Goal: Information Seeking & Learning: Check status

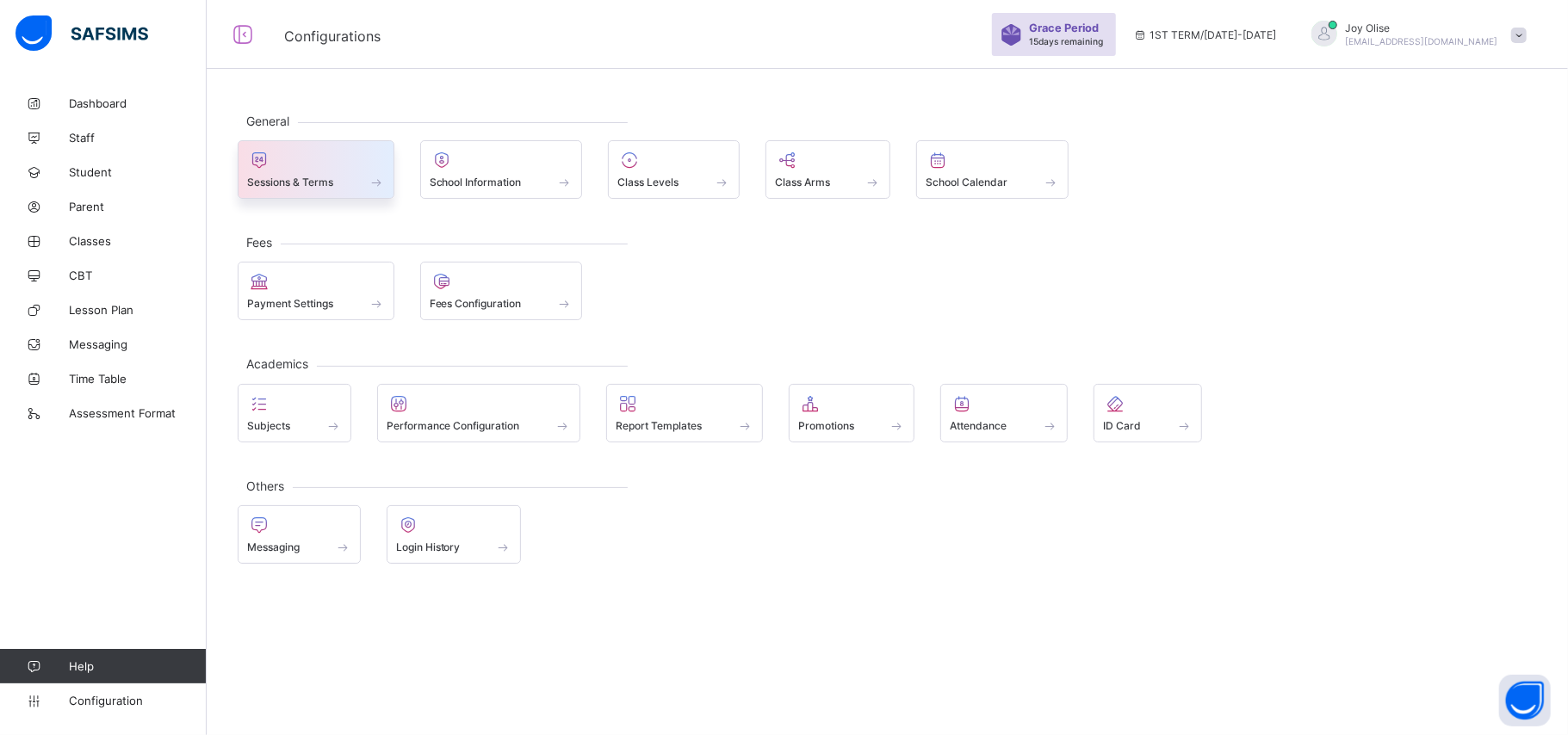
click at [341, 181] on div "Sessions & Terms" at bounding box center [316, 182] width 138 height 15
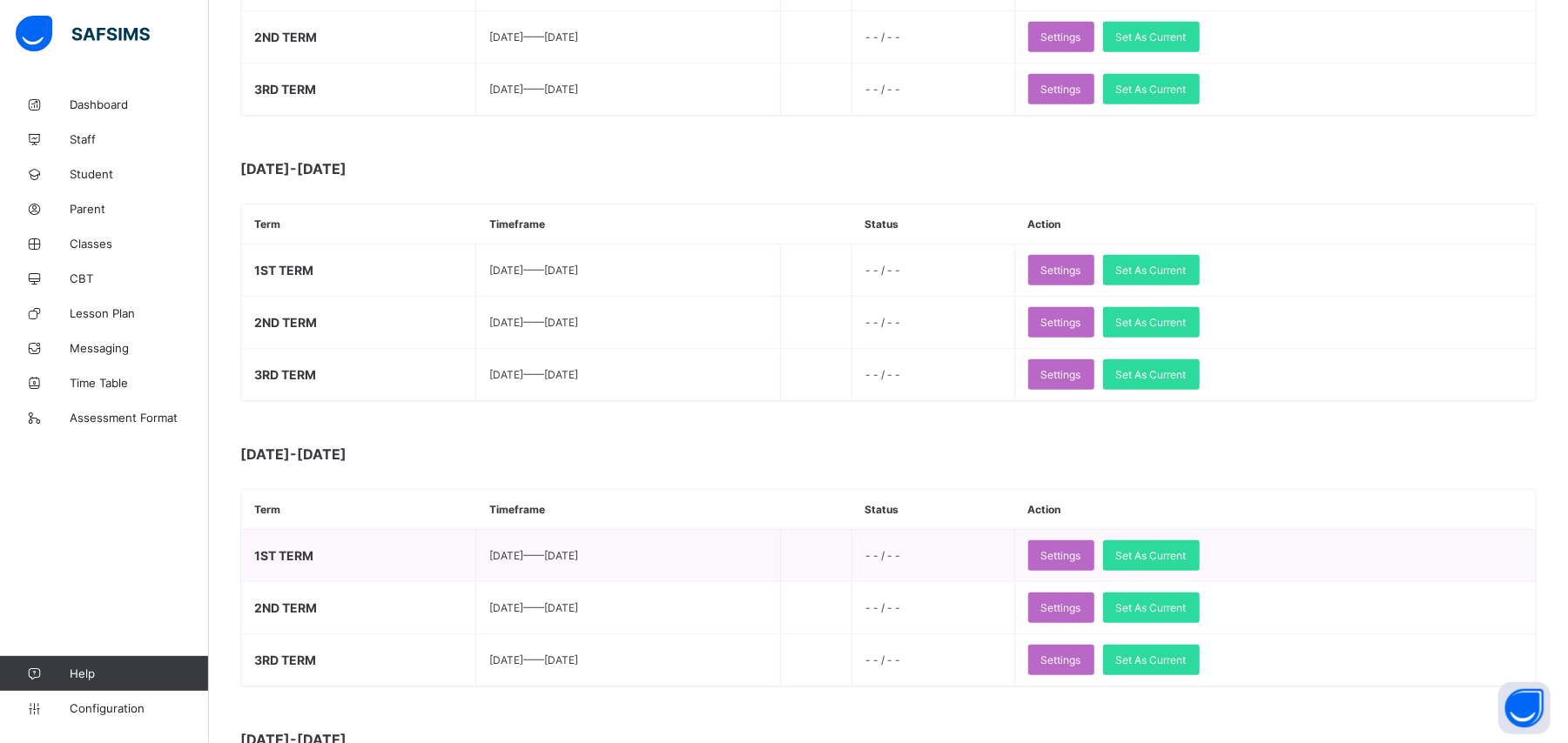
scroll to position [683, 0]
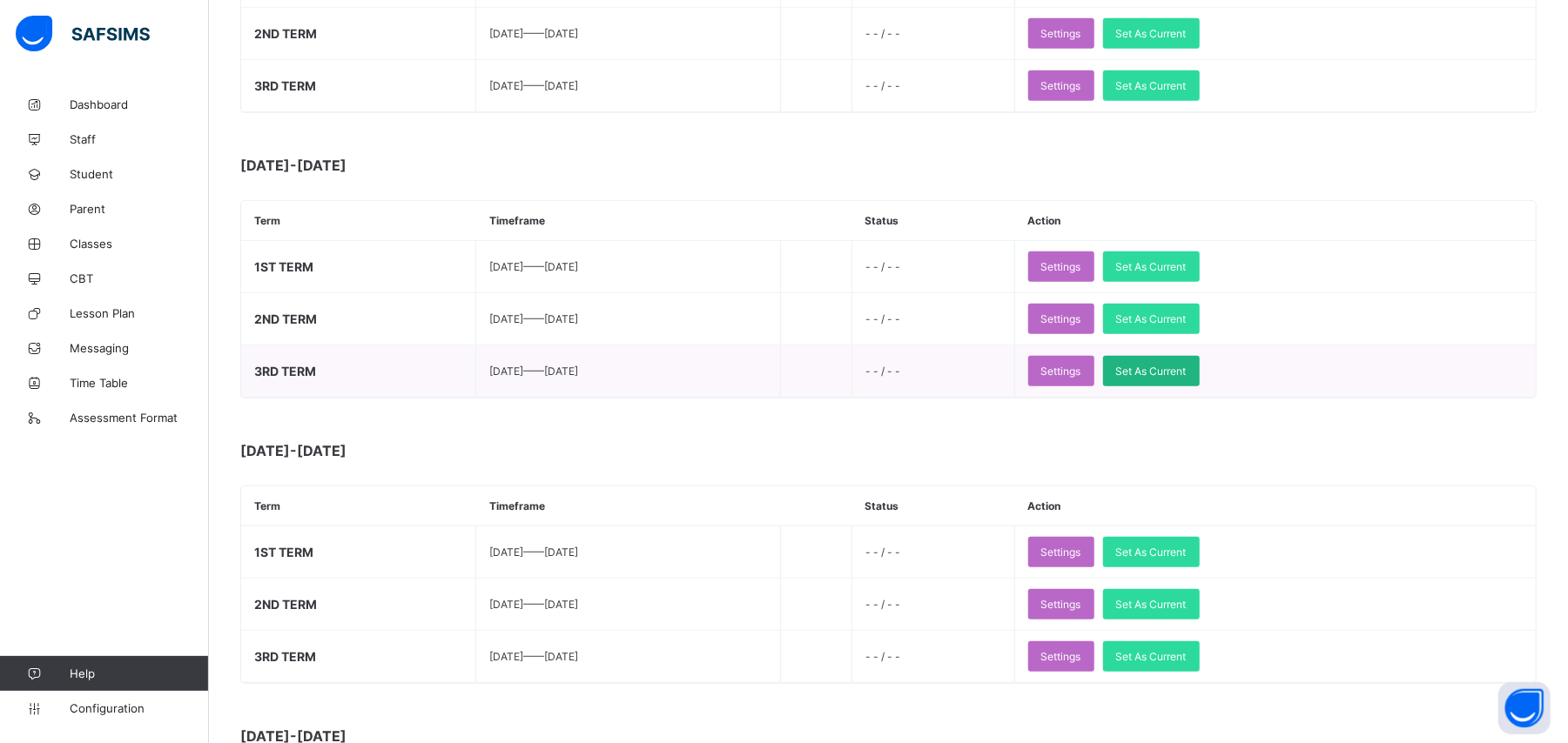
click at [1187, 371] on span "Set As Current" at bounding box center [1150, 371] width 70 height 13
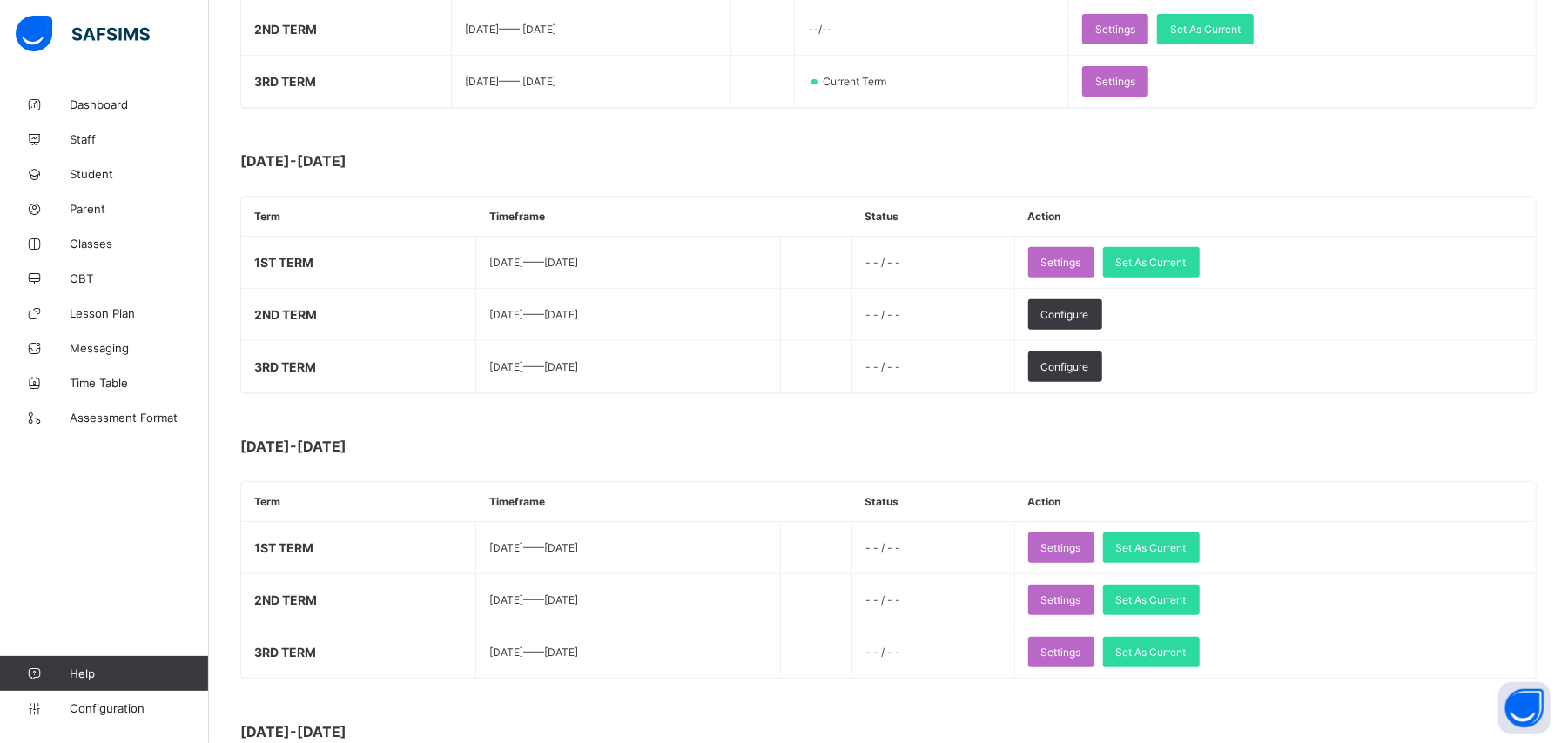
scroll to position [408, 0]
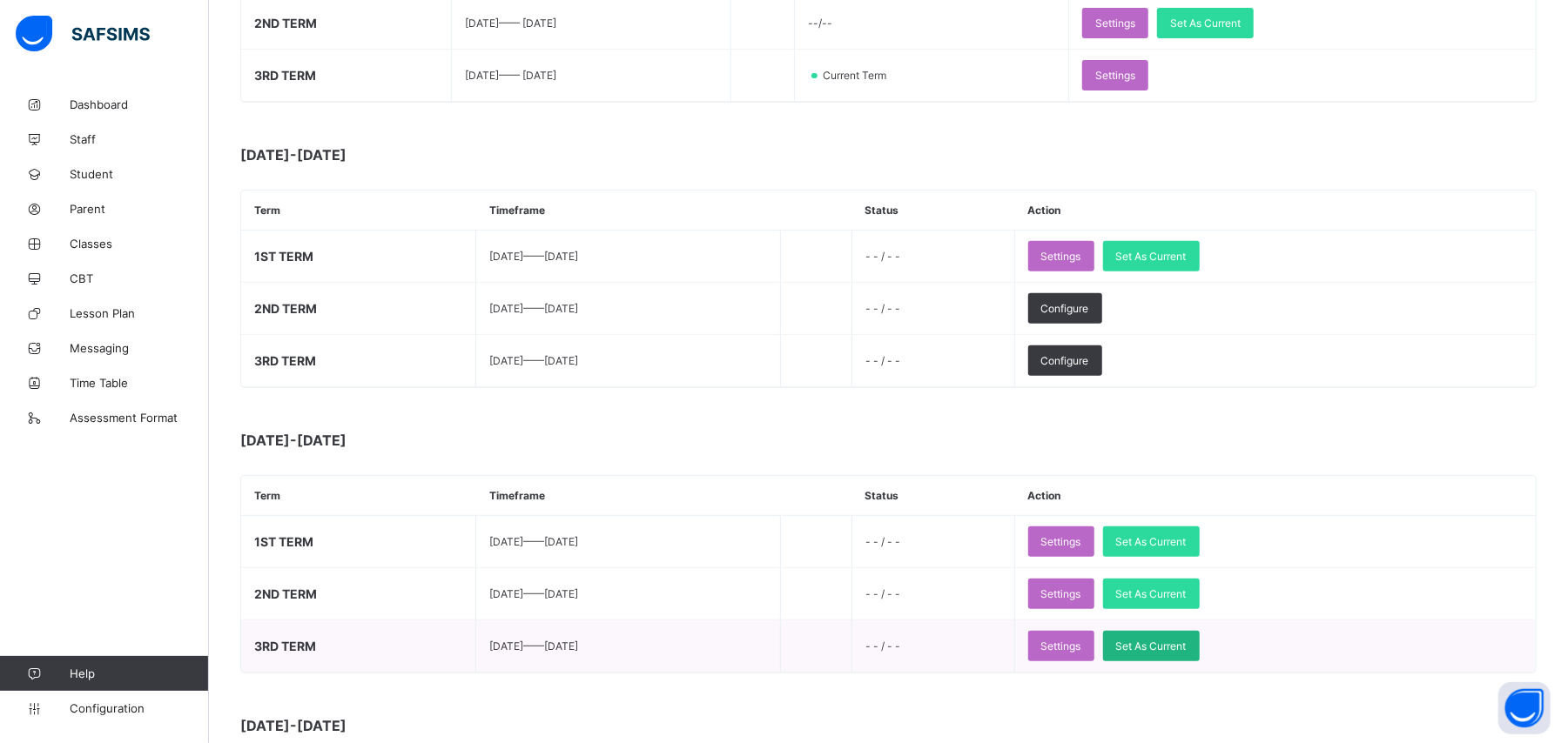
click at [1187, 653] on span "Set As Current" at bounding box center [1150, 645] width 70 height 13
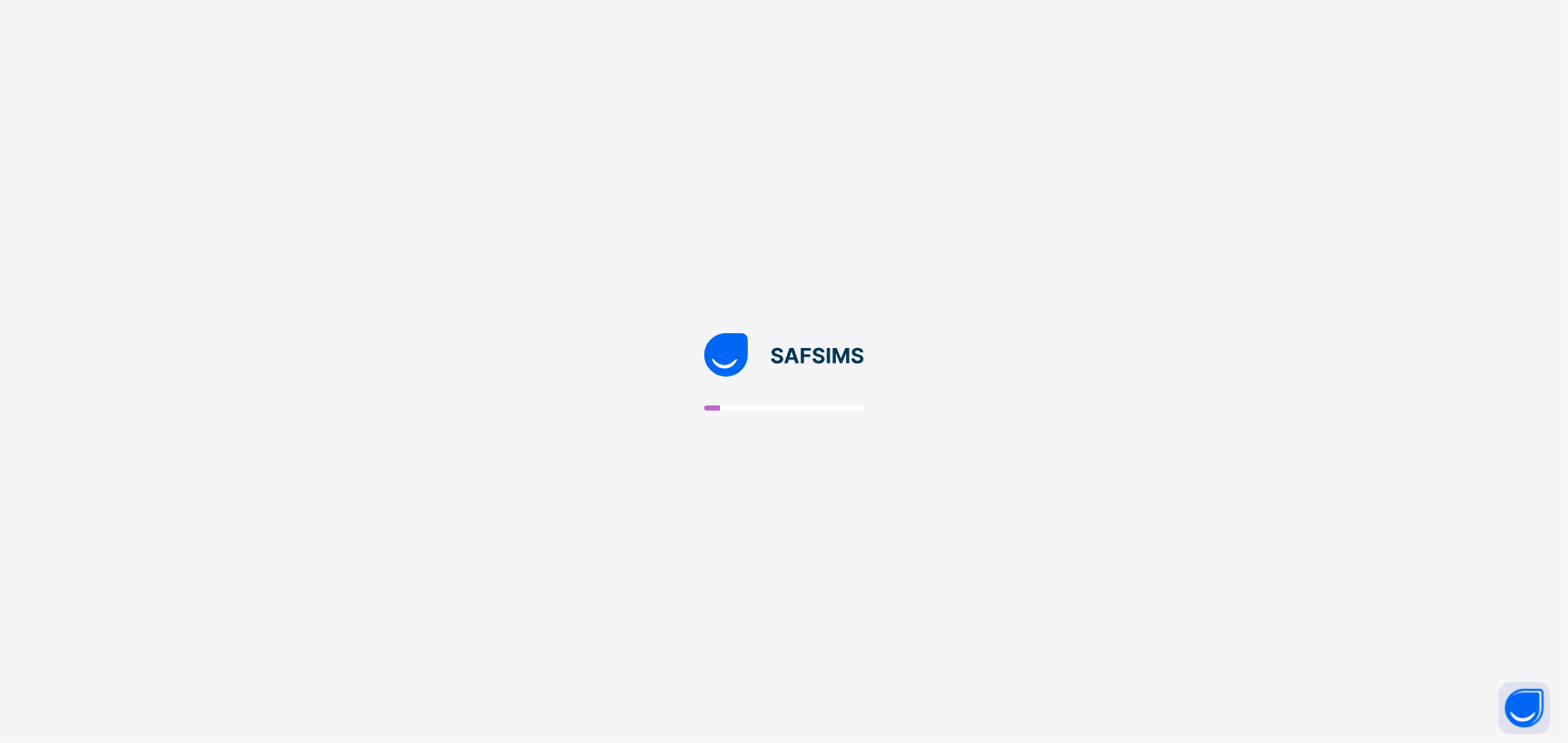
scroll to position [0, 0]
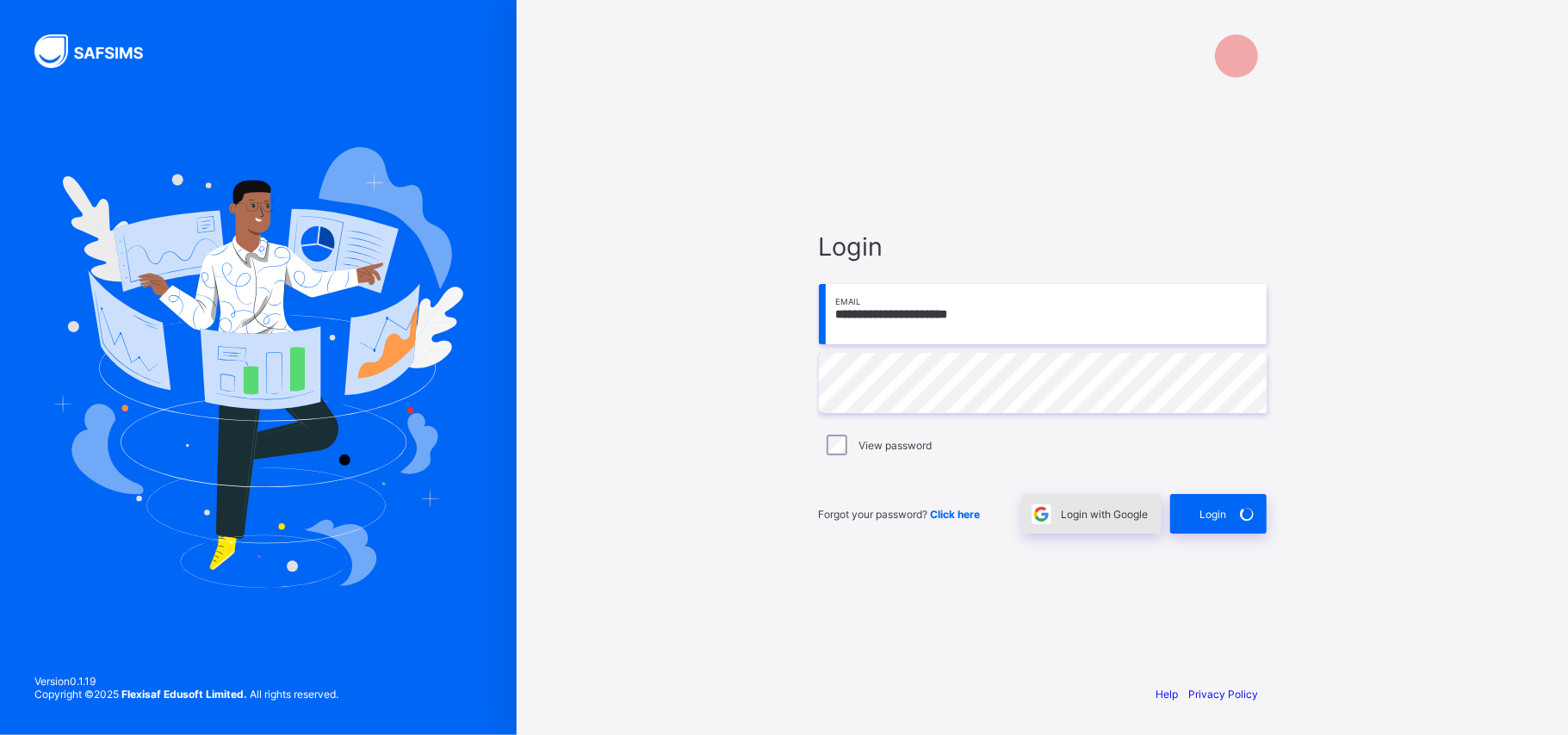
click at [1135, 517] on span "Login with Google" at bounding box center [1105, 514] width 87 height 13
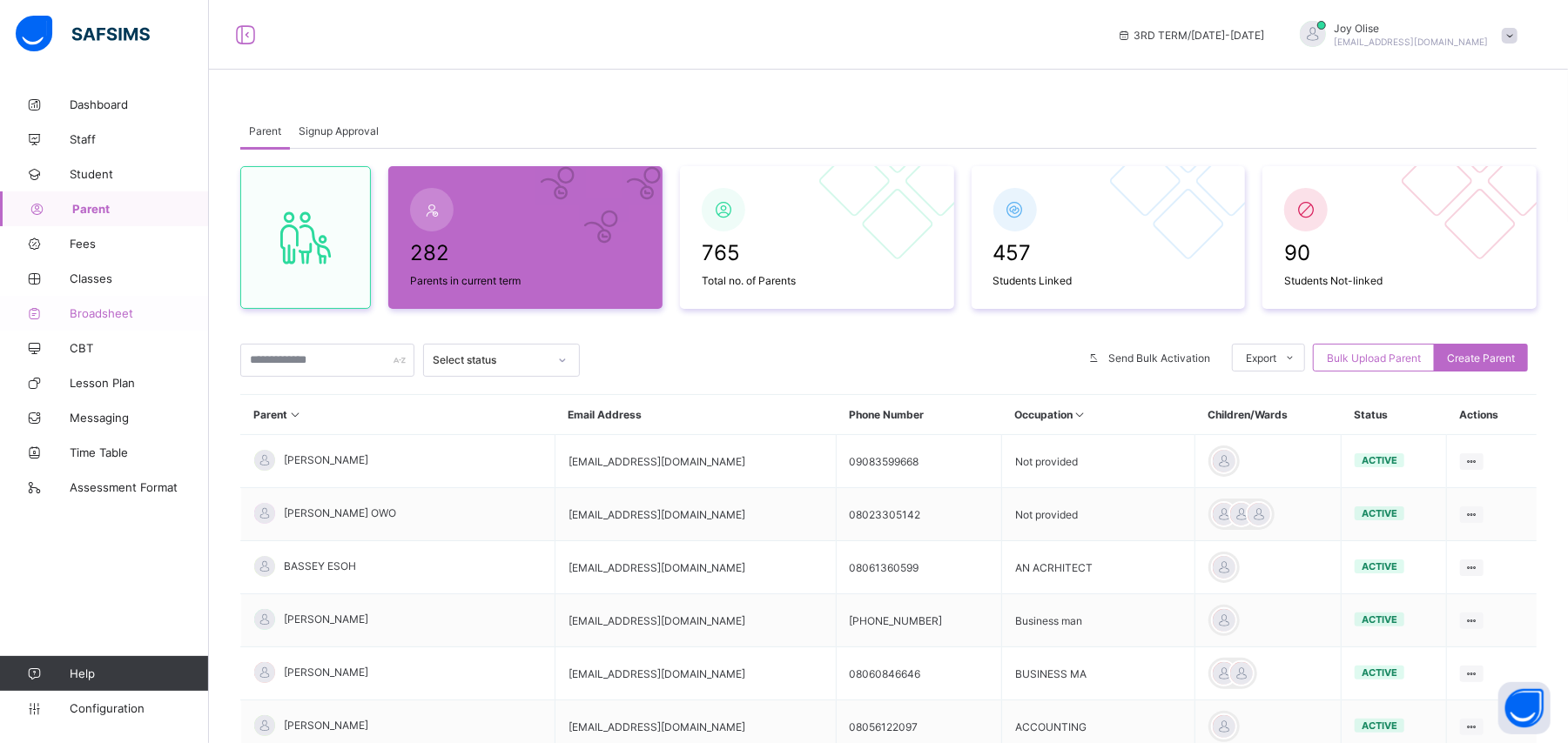
click at [103, 320] on link "Broadsheet" at bounding box center [105, 313] width 209 height 35
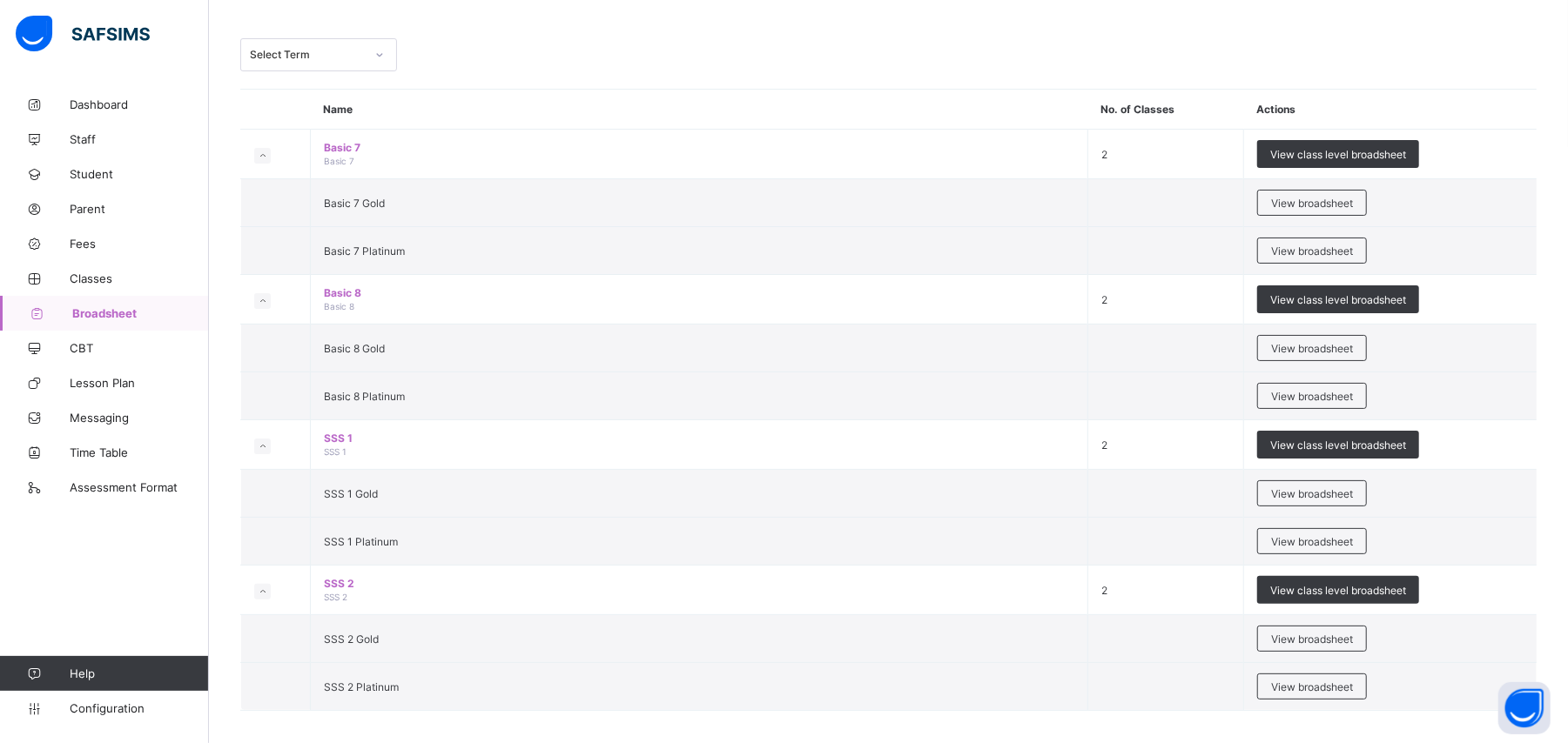
scroll to position [89, 0]
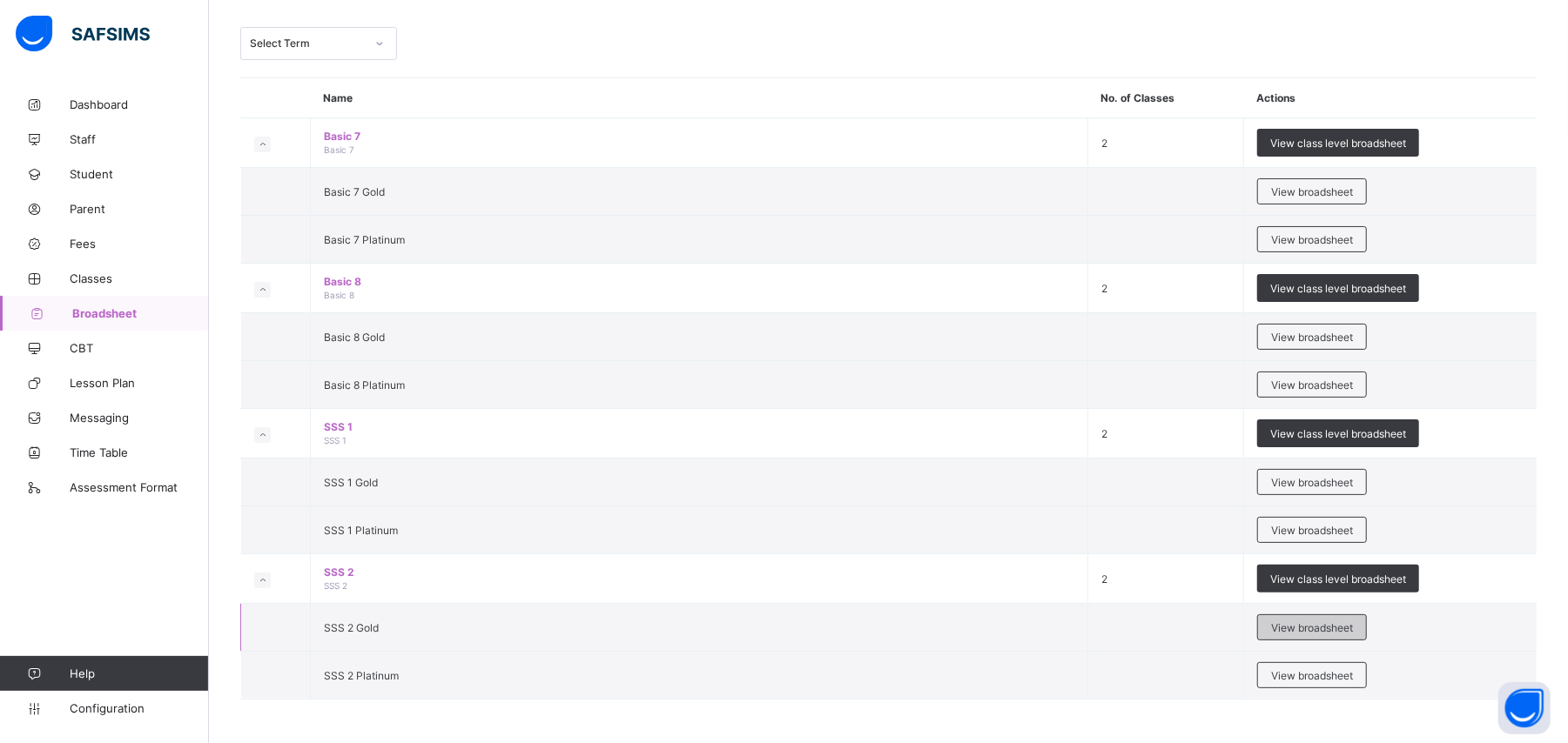
click at [1282, 631] on span "View broadsheet" at bounding box center [1312, 628] width 82 height 13
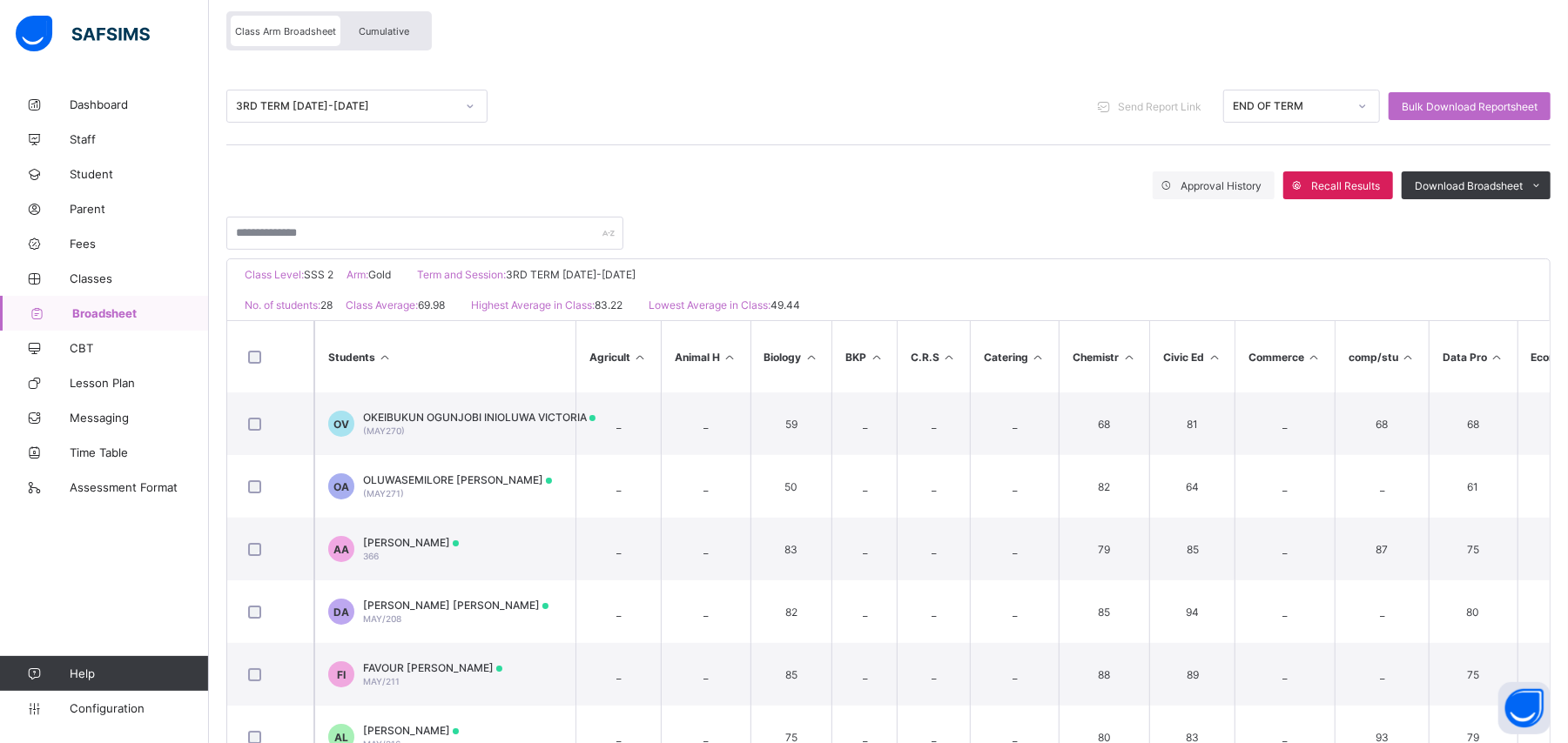
scroll to position [152, 0]
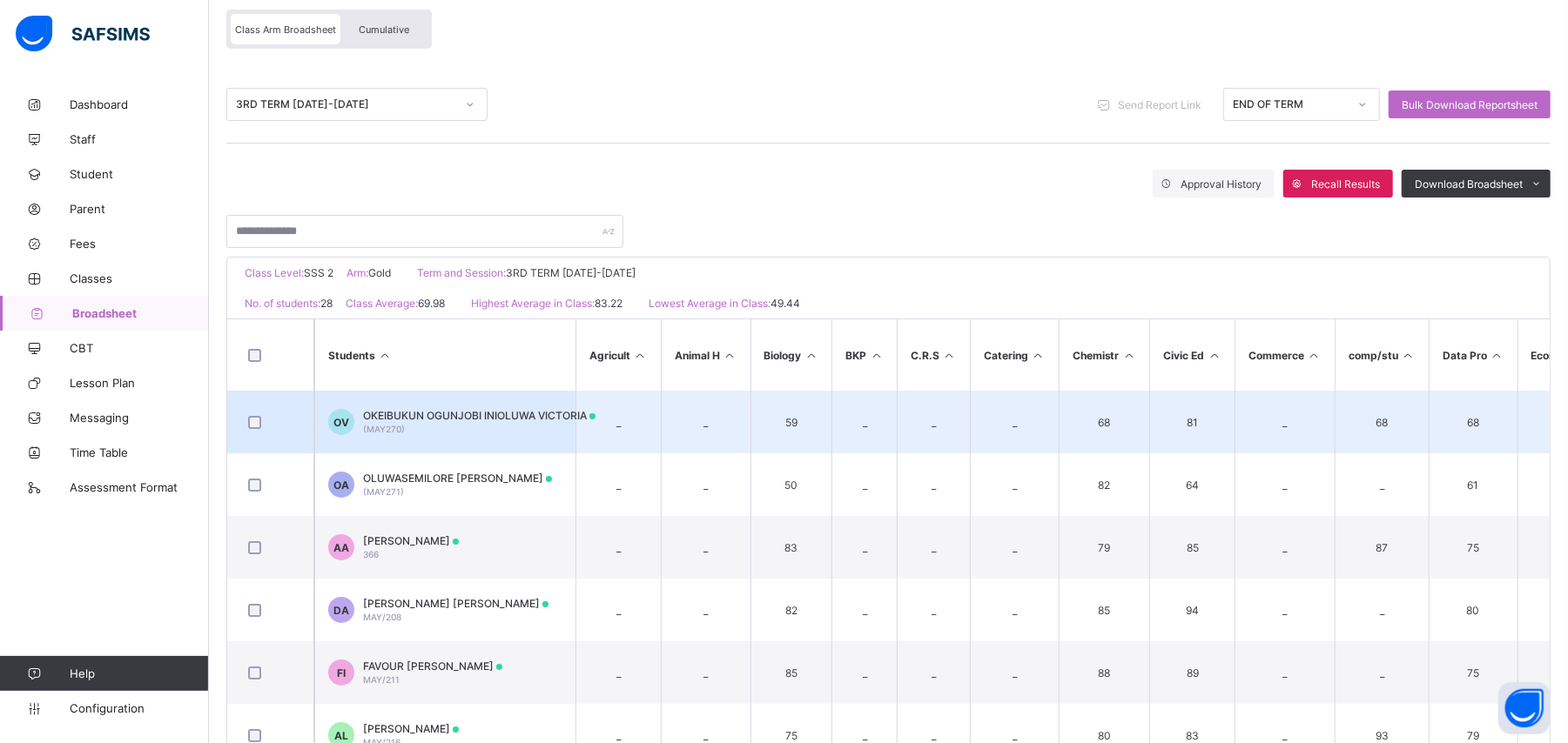
click at [1279, 436] on td "_" at bounding box center [1284, 422] width 100 height 63
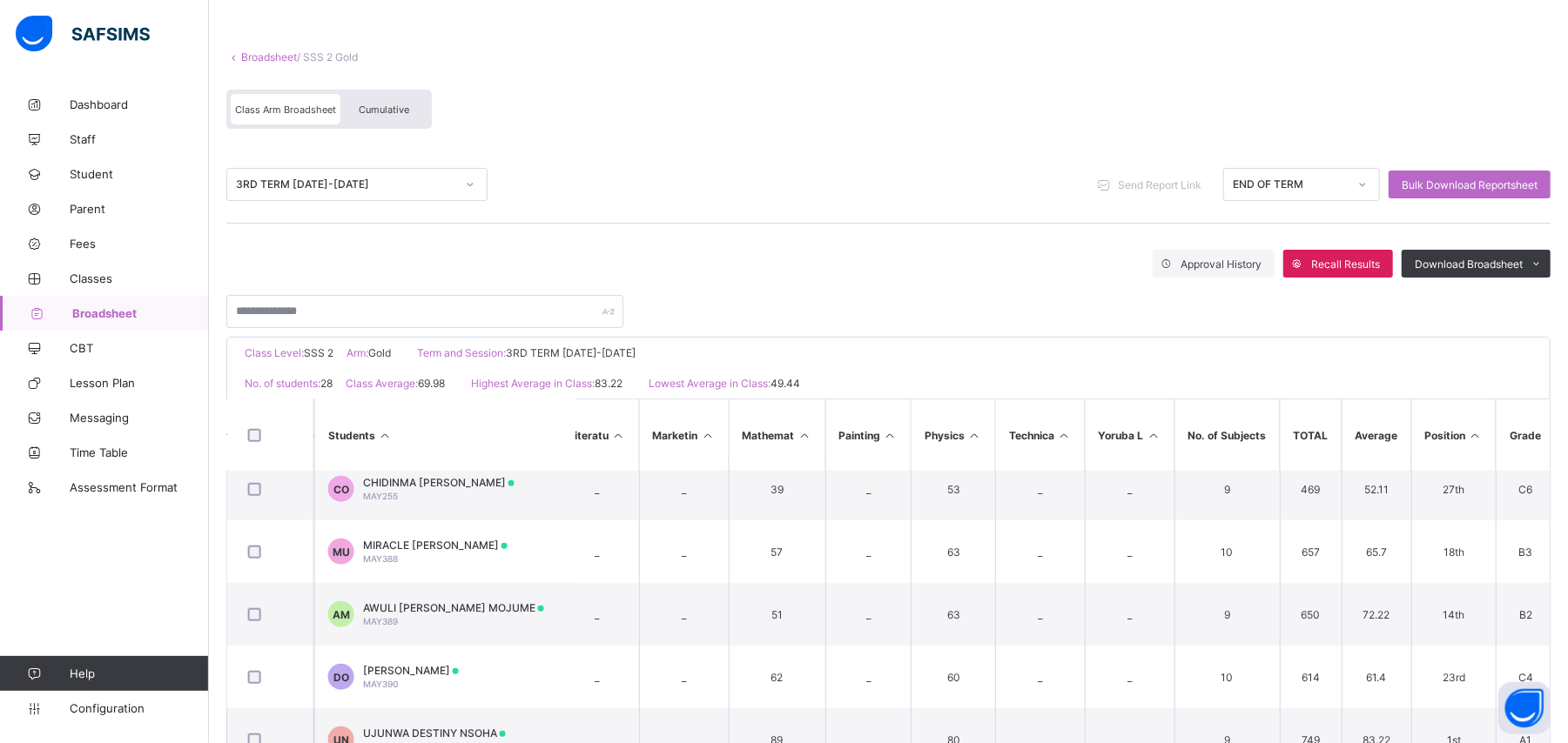
scroll to position [70, 0]
click at [373, 108] on span "Cumulative" at bounding box center [383, 112] width 51 height 12
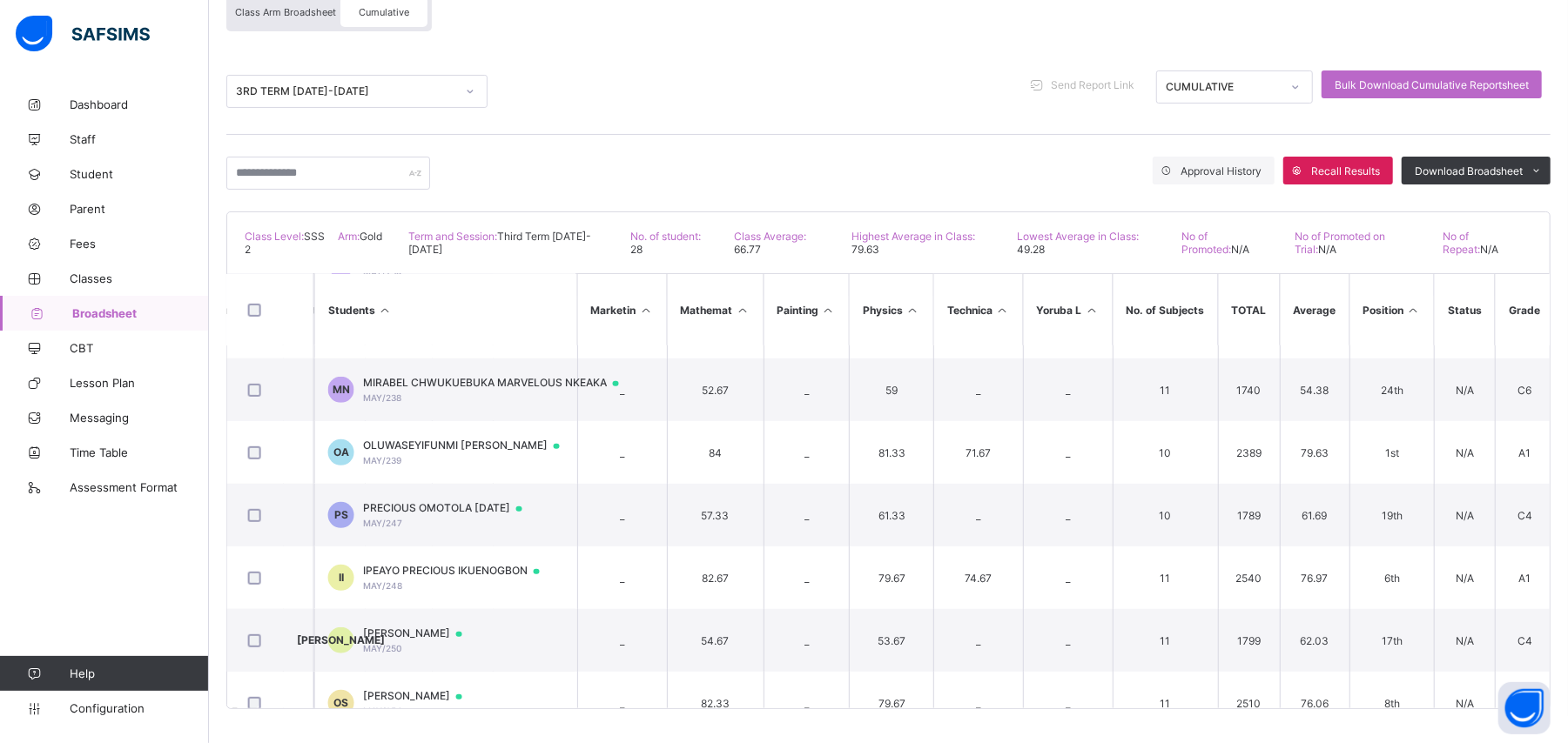
scroll to position [708, 1950]
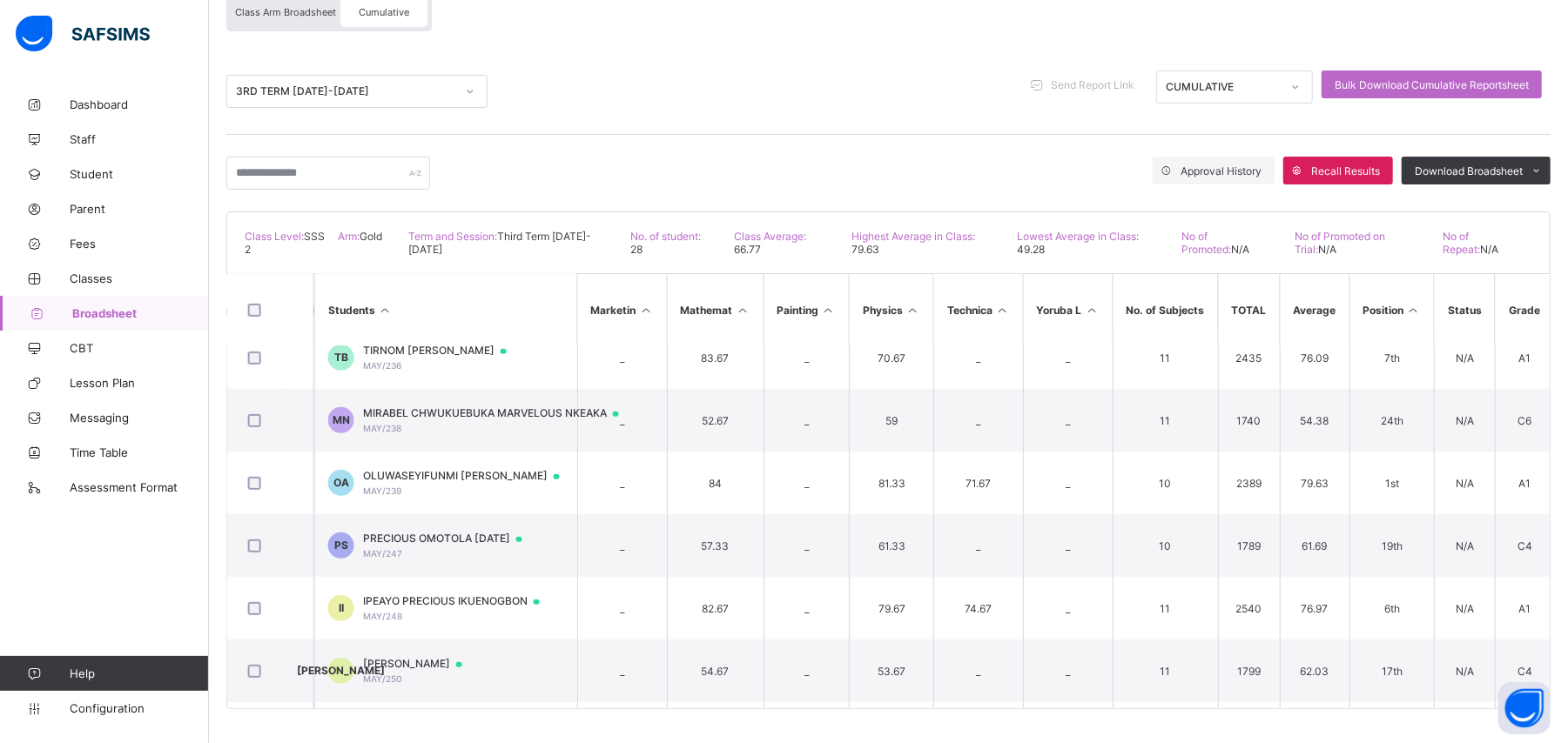
click at [117, 307] on span "Broadsheet" at bounding box center [140, 313] width 137 height 14
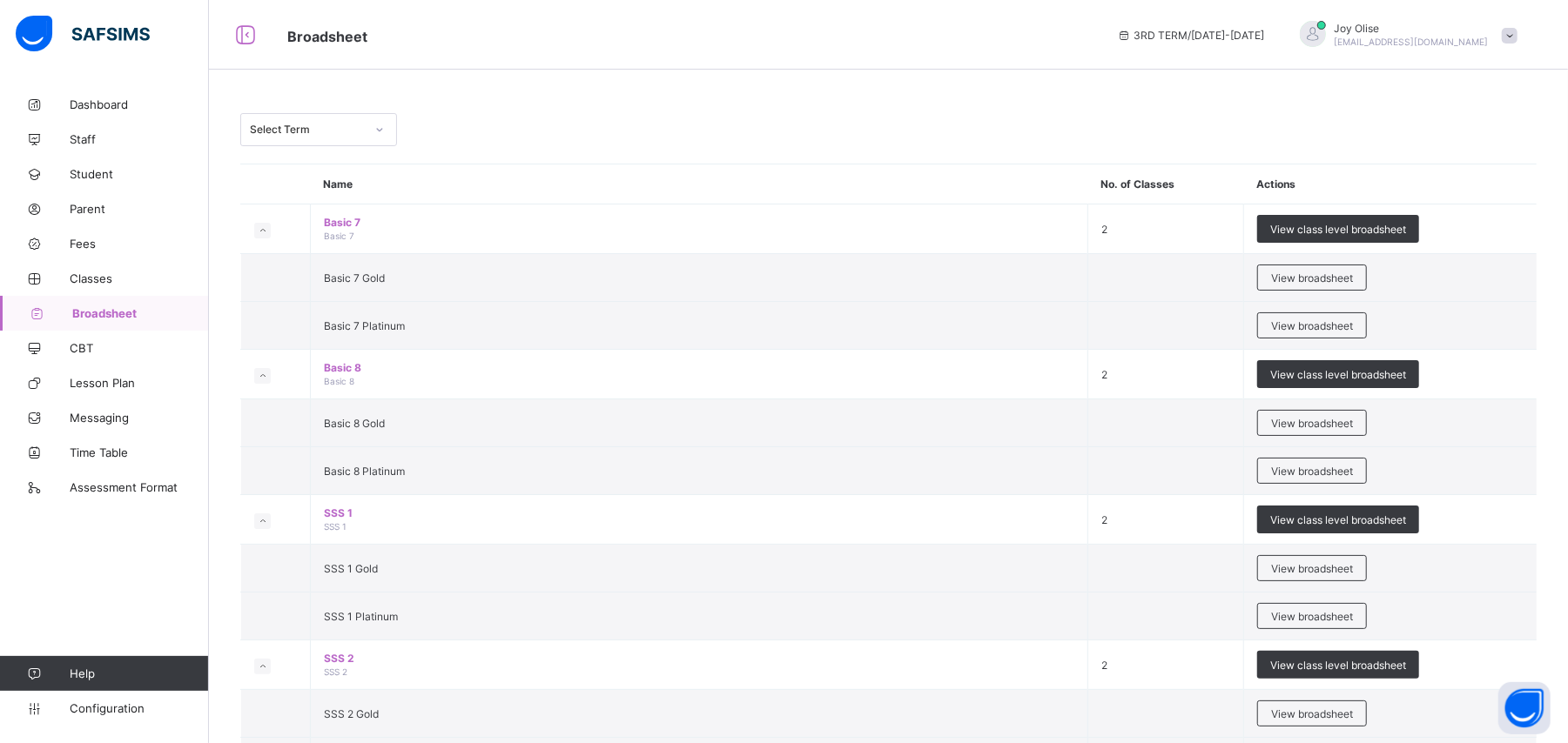
scroll to position [89, 0]
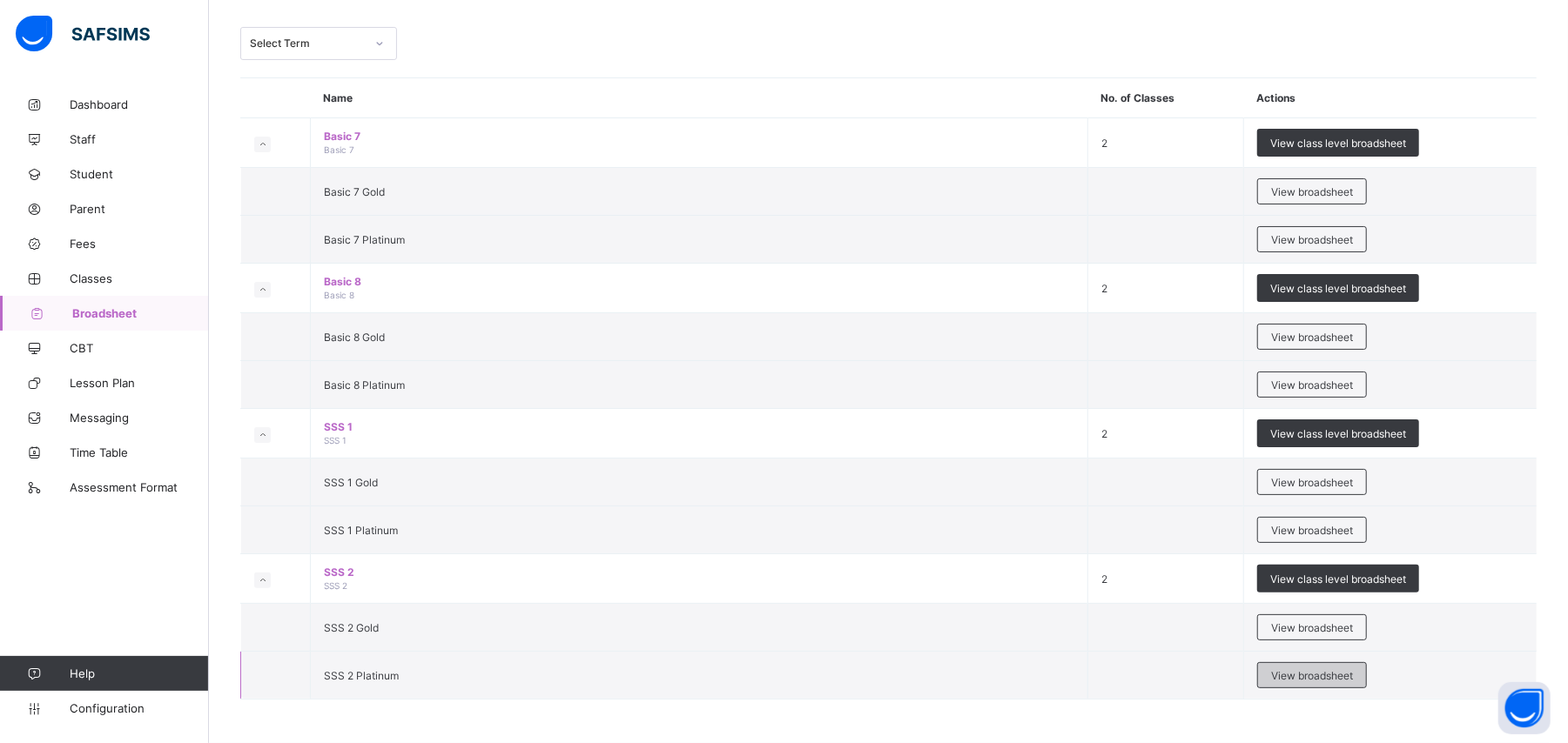
click at [1279, 677] on div "View broadsheet" at bounding box center [1312, 675] width 110 height 26
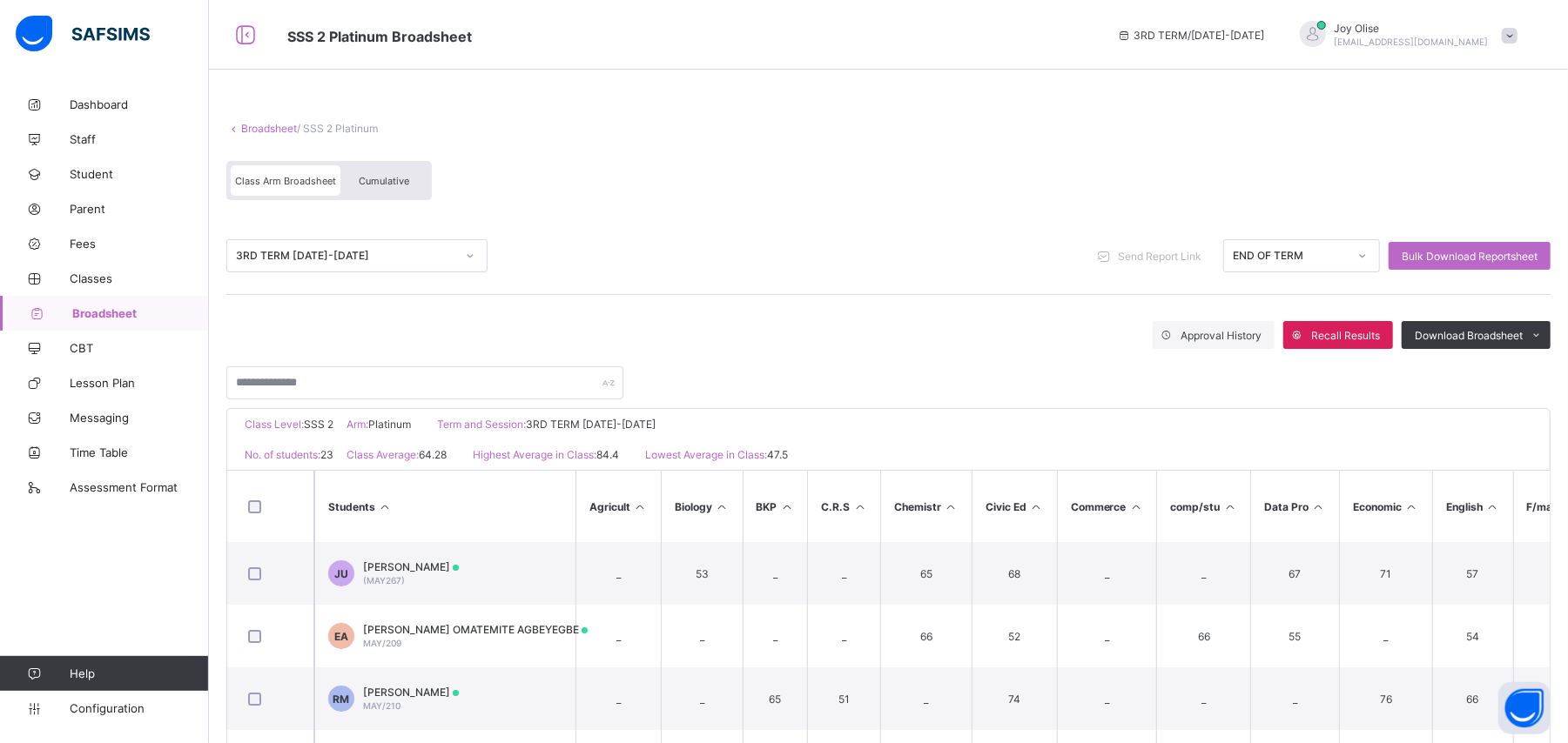
click at [378, 189] on div "Cumulative" at bounding box center [384, 180] width 87 height 30
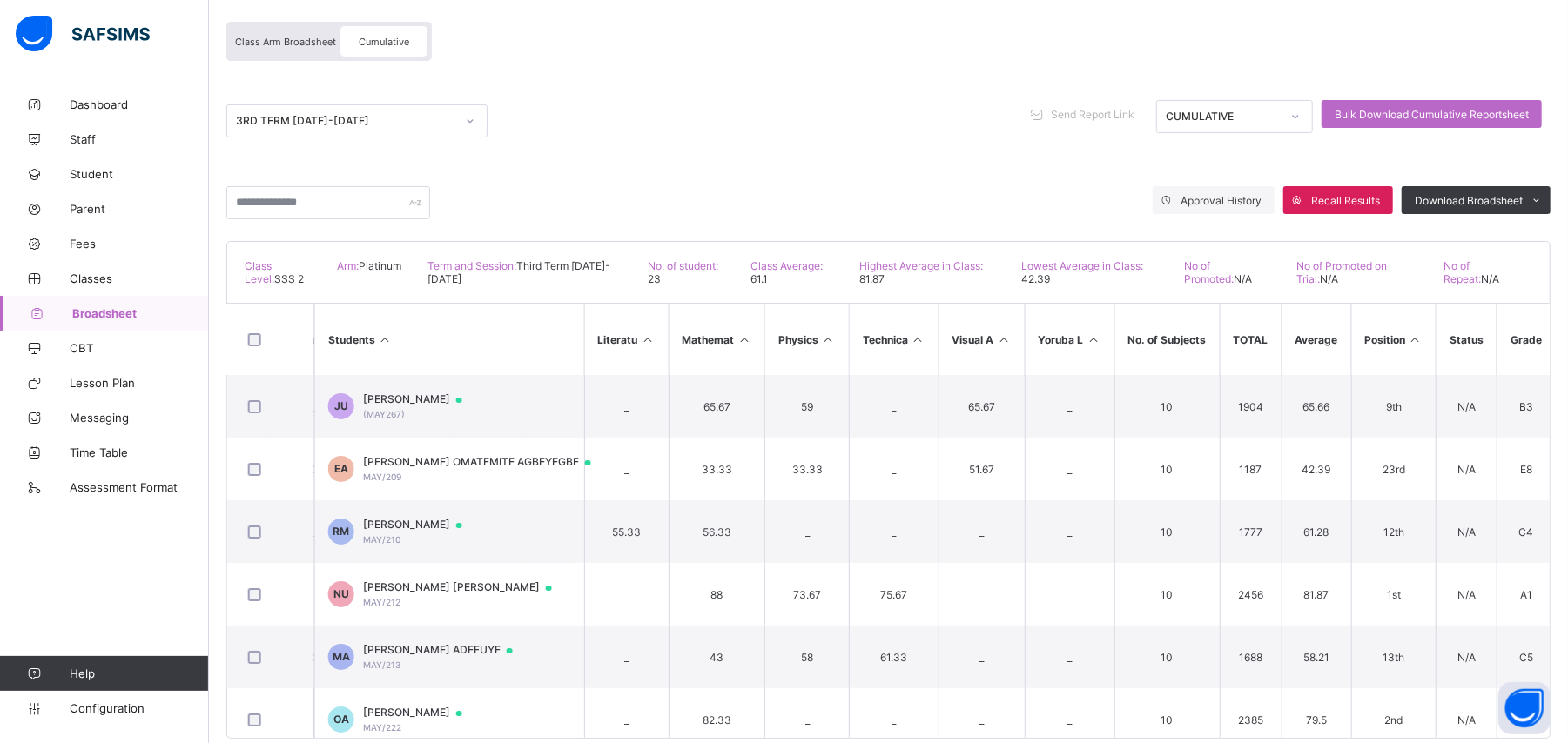
scroll to position [140, 0]
click at [132, 313] on span "Broadsheet" at bounding box center [140, 313] width 137 height 14
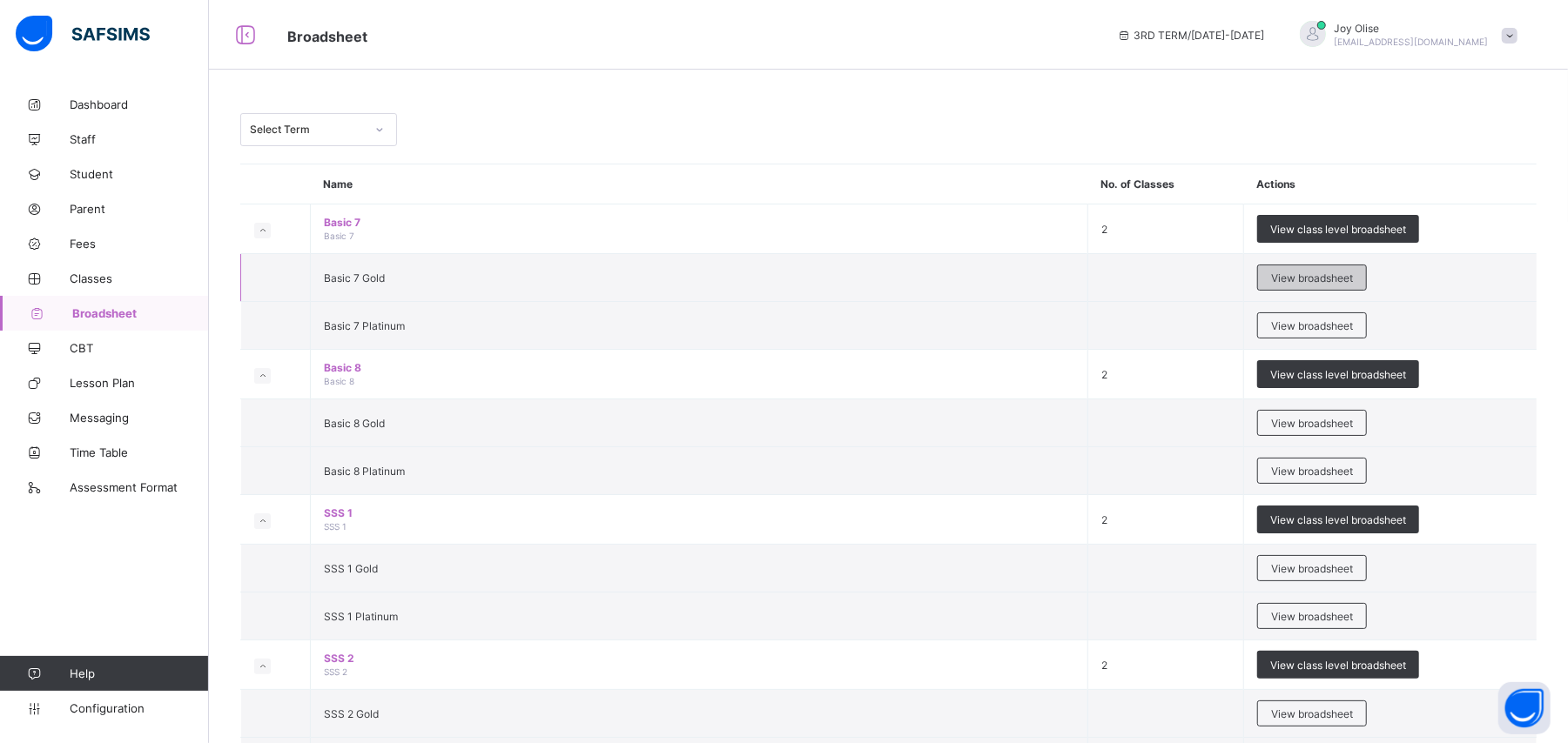
click at [1332, 278] on span "View broadsheet" at bounding box center [1312, 278] width 82 height 13
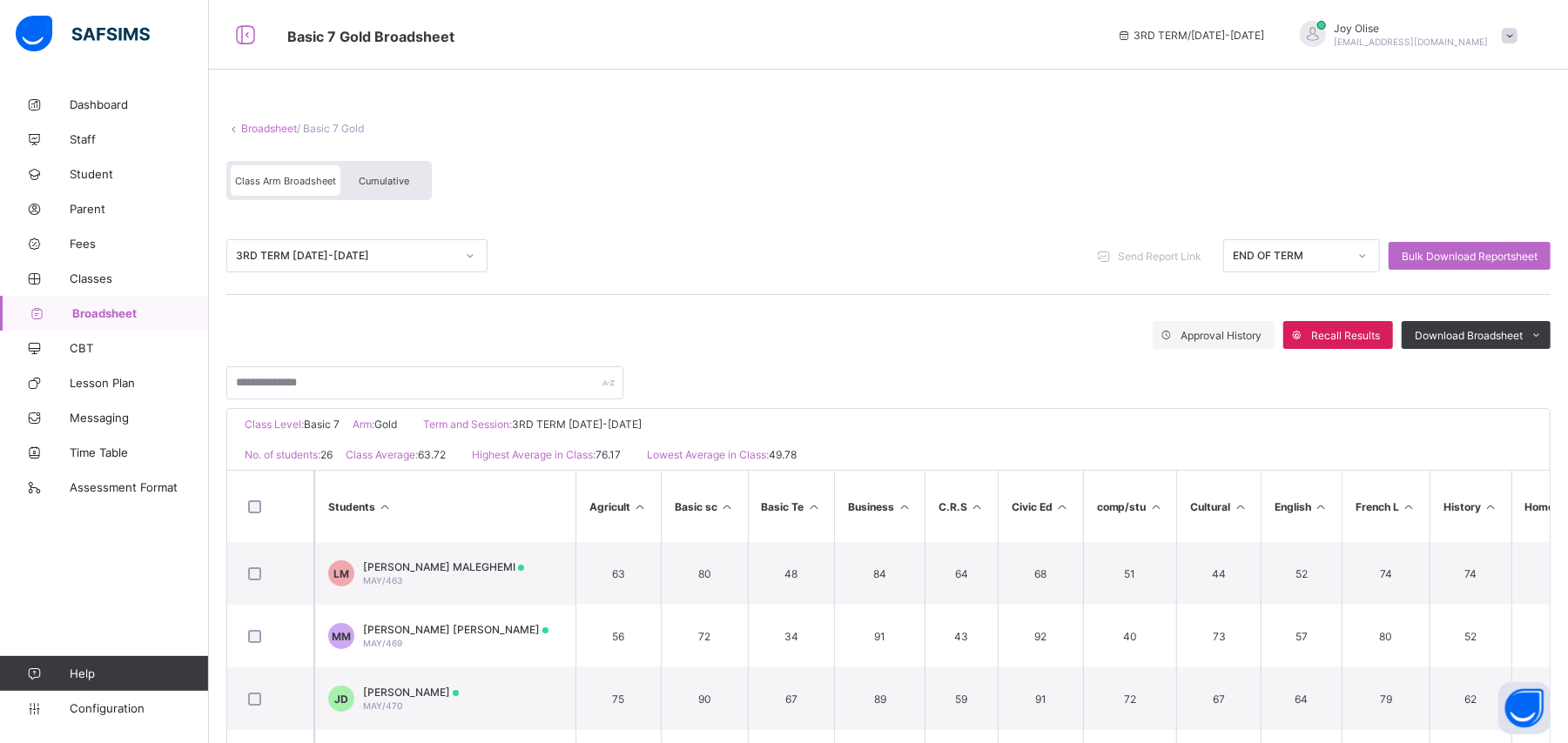
click at [358, 177] on span "Cumulative" at bounding box center [383, 181] width 51 height 12
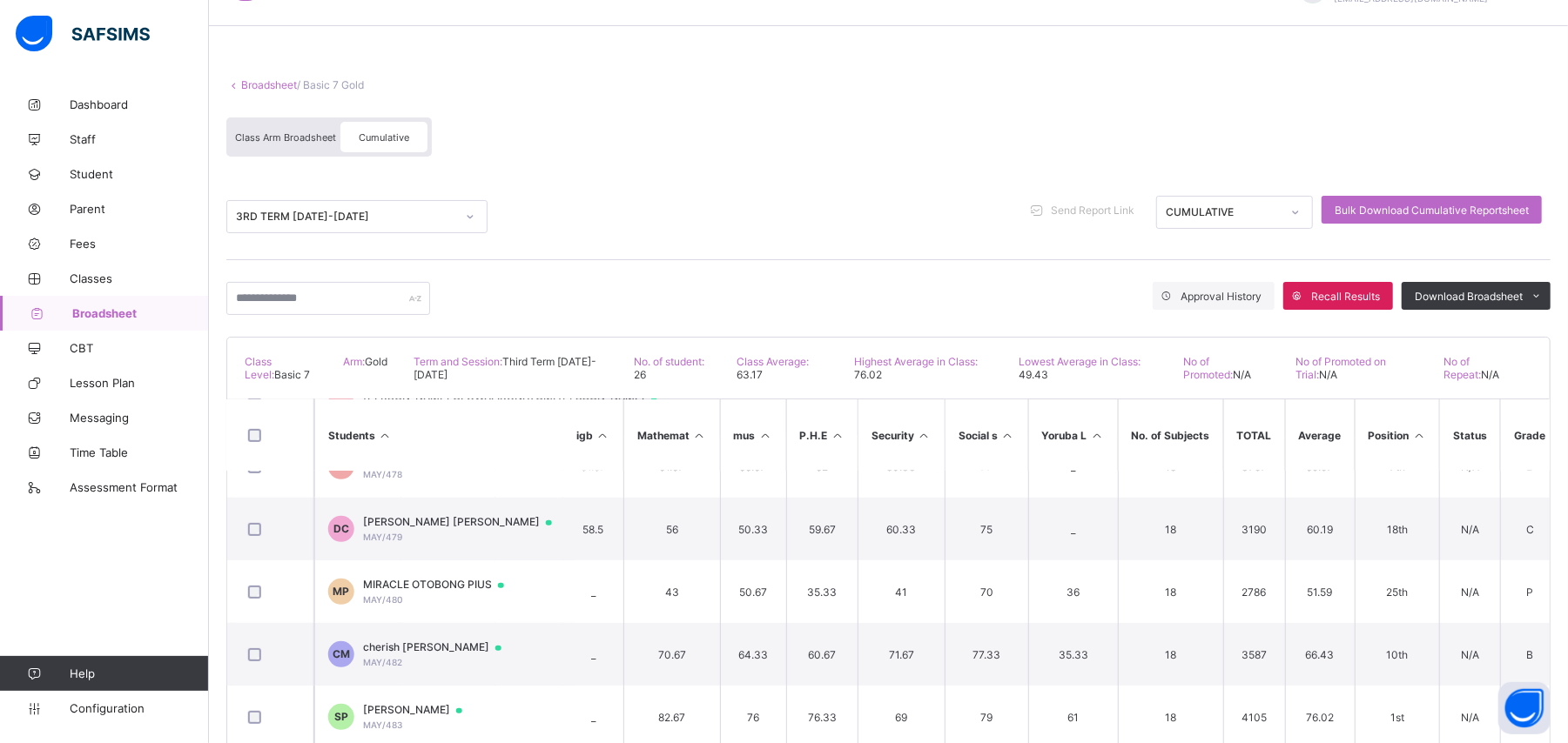
scroll to position [43, 0]
click at [252, 84] on link "Broadsheet" at bounding box center [269, 85] width 56 height 13
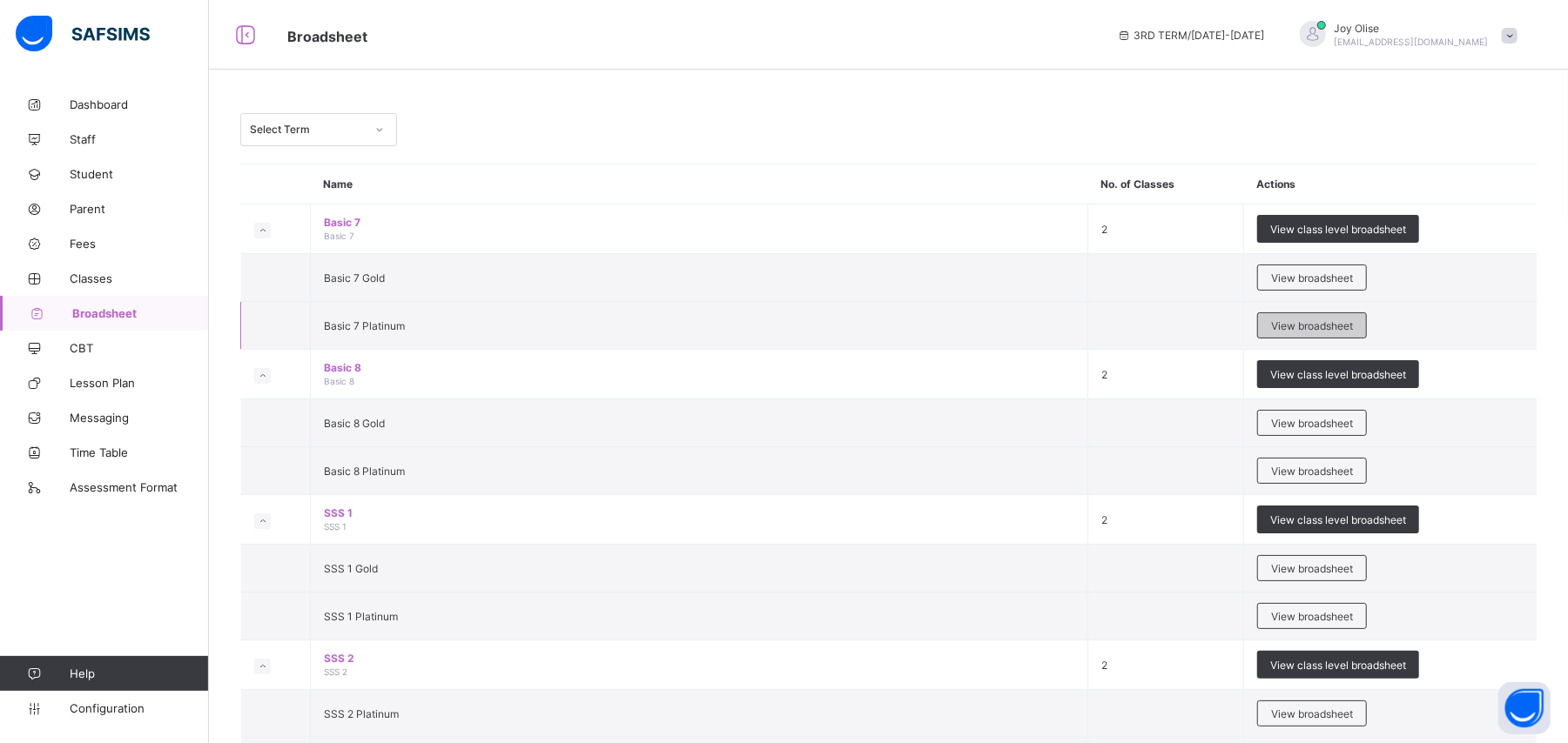
click at [1337, 331] on span "View broadsheet" at bounding box center [1312, 325] width 82 height 13
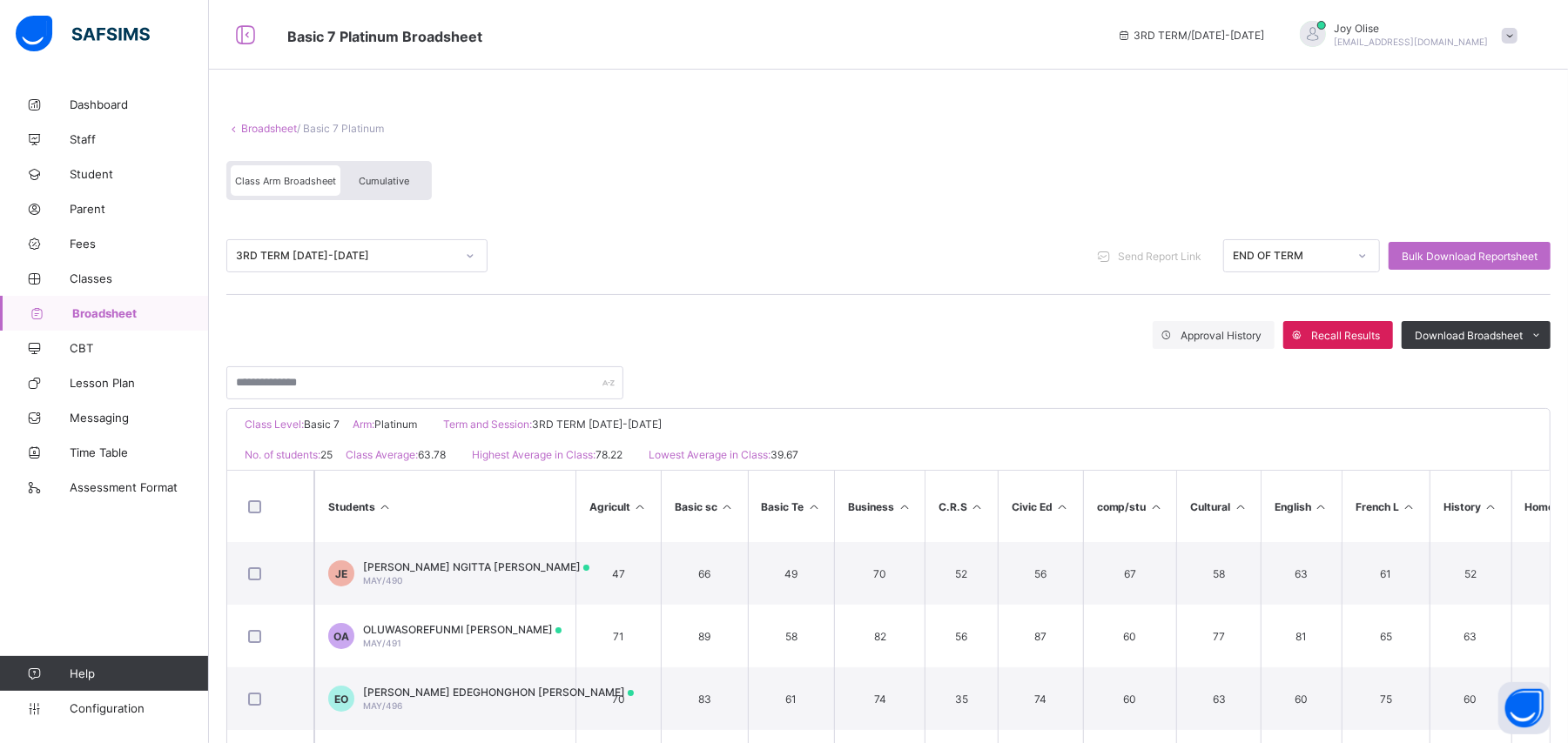
click at [380, 202] on div "Class Arm Broadsheet Cumulative" at bounding box center [888, 185] width 1324 height 66
click at [373, 179] on span "Cumulative" at bounding box center [383, 181] width 51 height 12
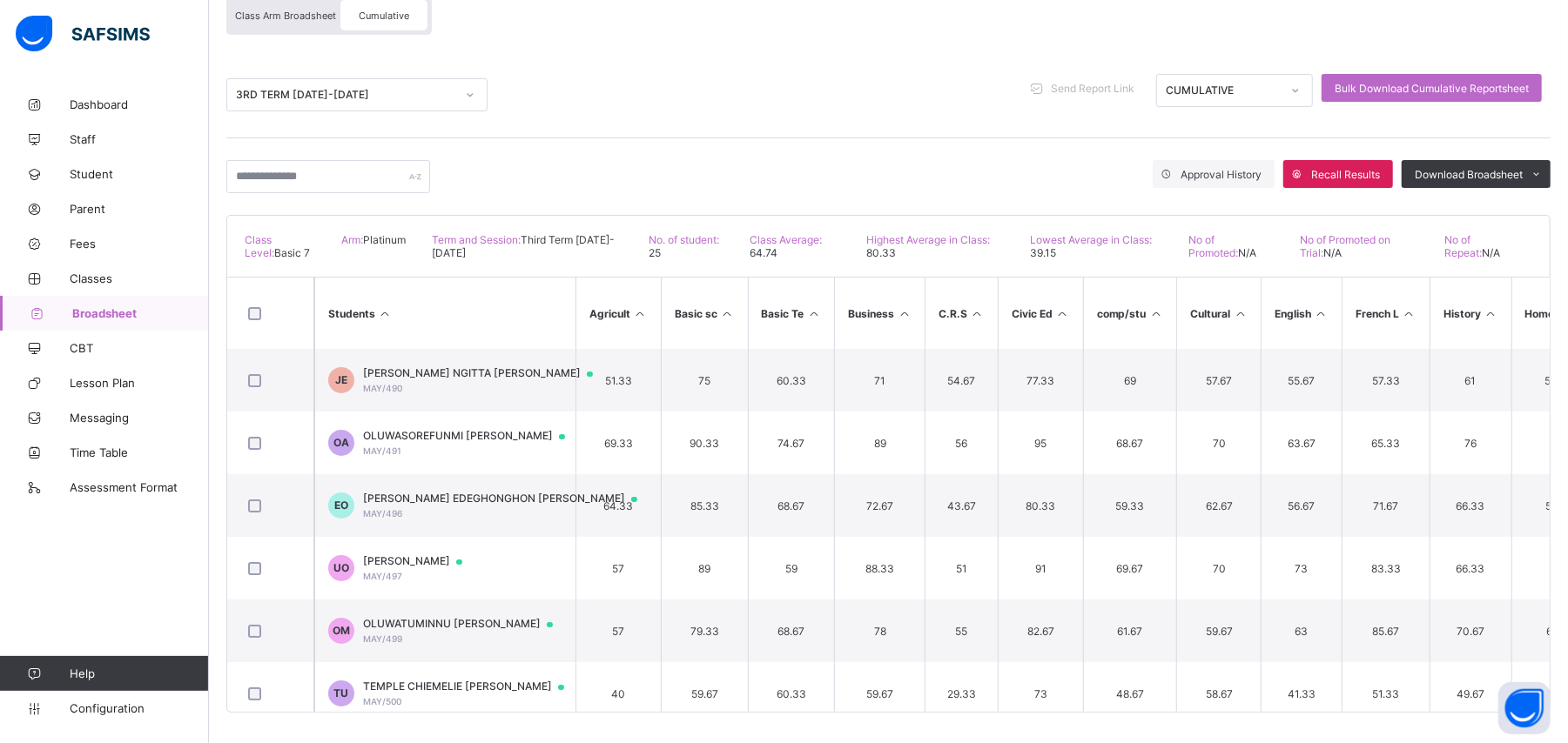
scroll to position [168, 0]
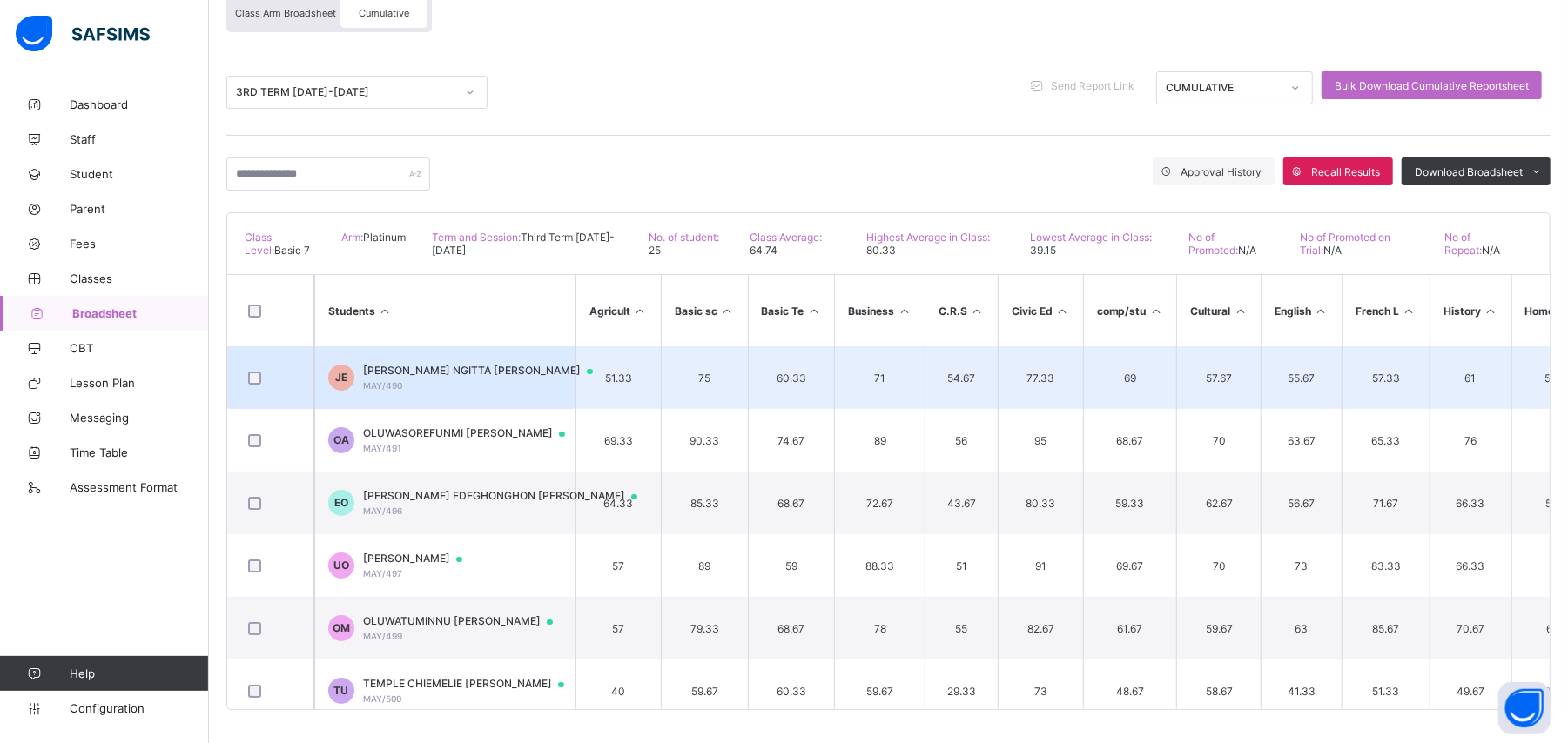
click at [1352, 367] on td "57.33" at bounding box center [1384, 378] width 88 height 63
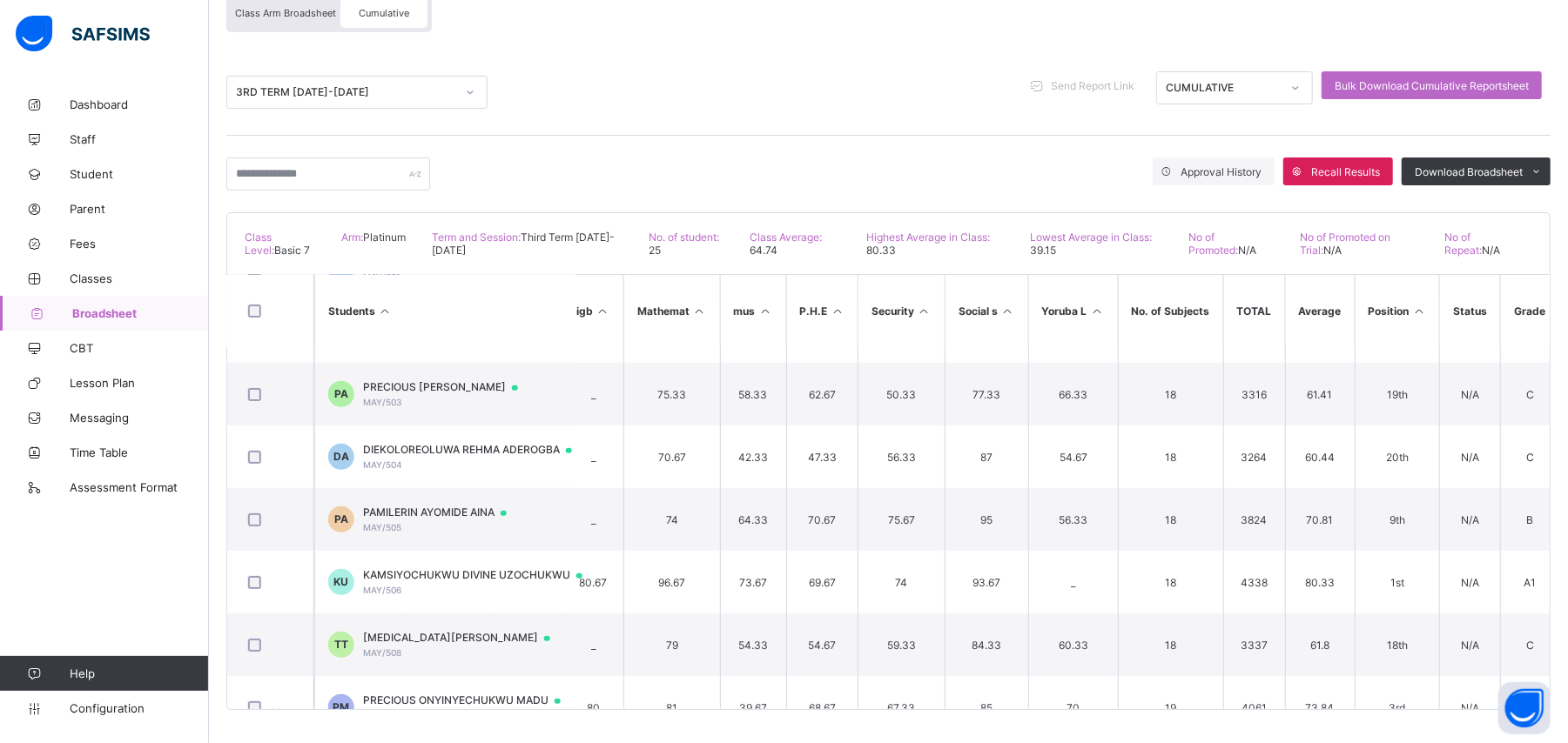
scroll to position [498, 1110]
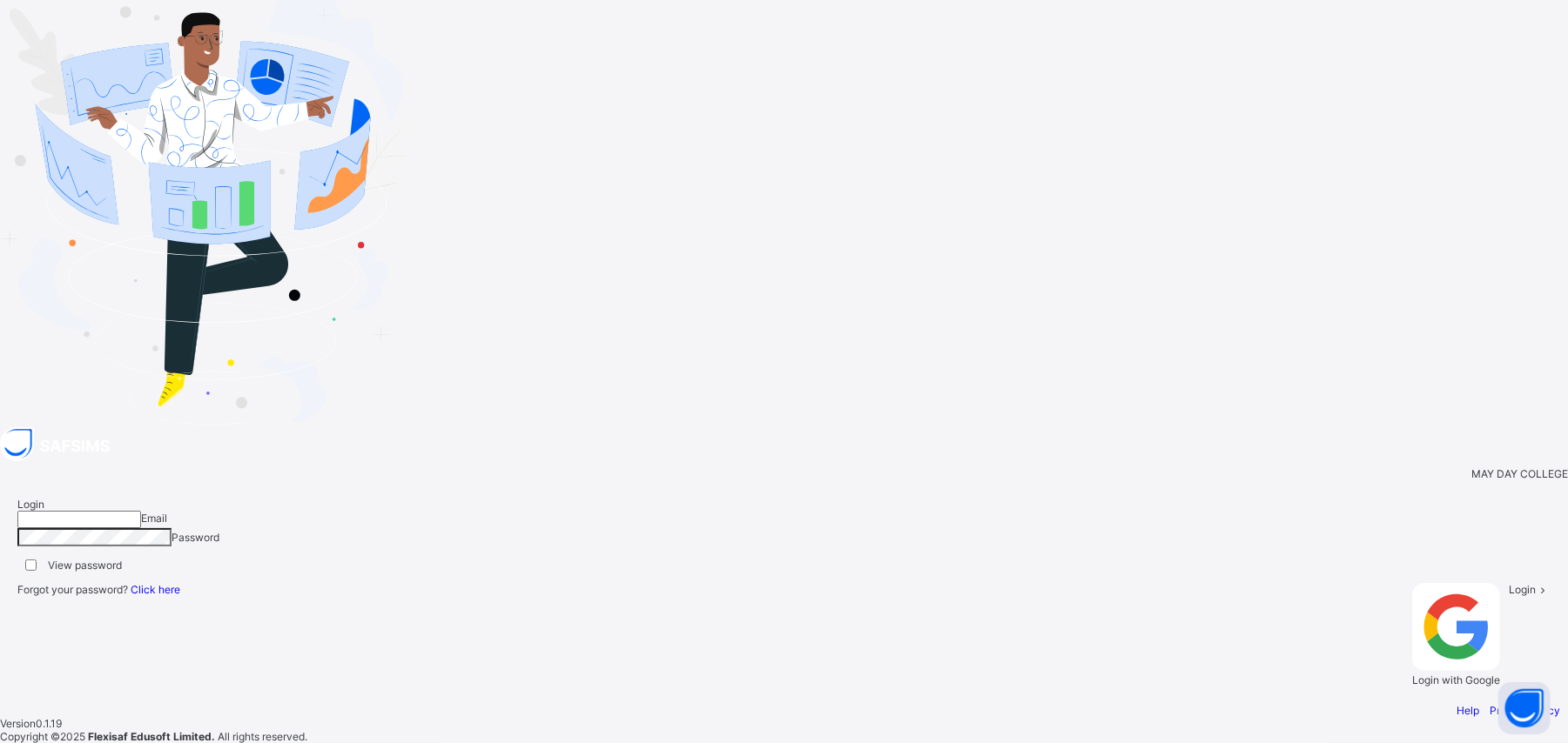
type input "**********"
